Goal: Task Accomplishment & Management: Manage account settings

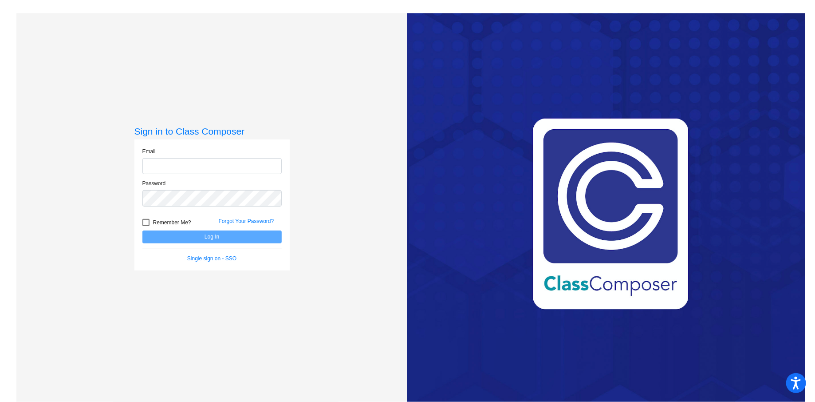
type input "[EMAIL_ADDRESS][PERSON_NAME][DOMAIN_NAME]"
click at [187, 238] on button "Log In" at bounding box center [211, 236] width 139 height 13
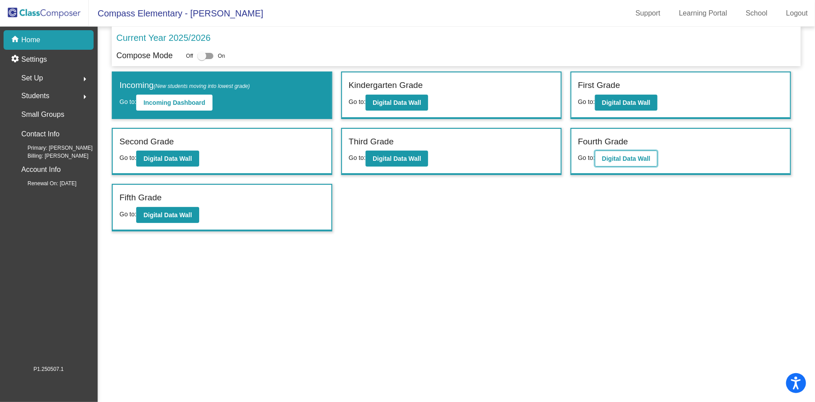
click at [618, 158] on b "Digital Data Wall" at bounding box center [626, 158] width 48 height 7
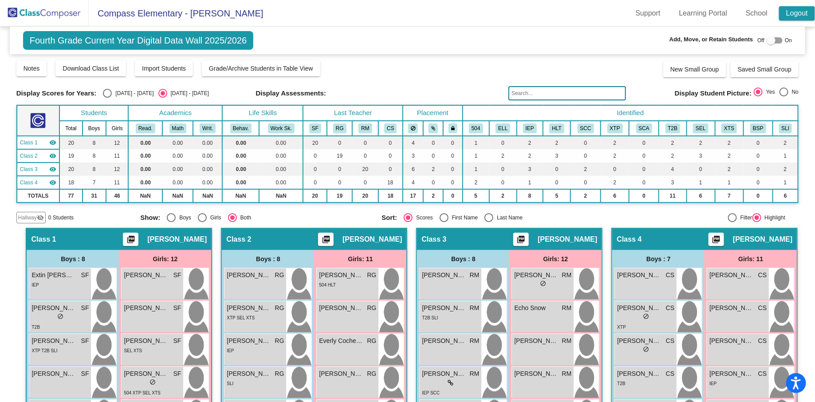
click at [793, 9] on link "Logout" at bounding box center [797, 13] width 36 height 14
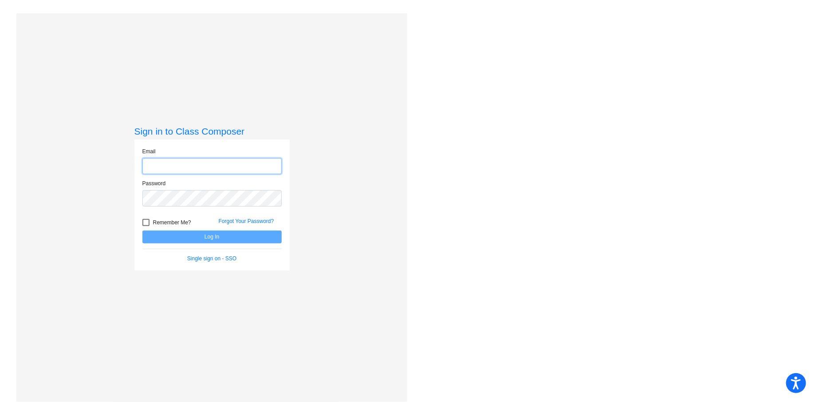
type input "[EMAIL_ADDRESS][PERSON_NAME][DOMAIN_NAME]"
